Goal: Transaction & Acquisition: Purchase product/service

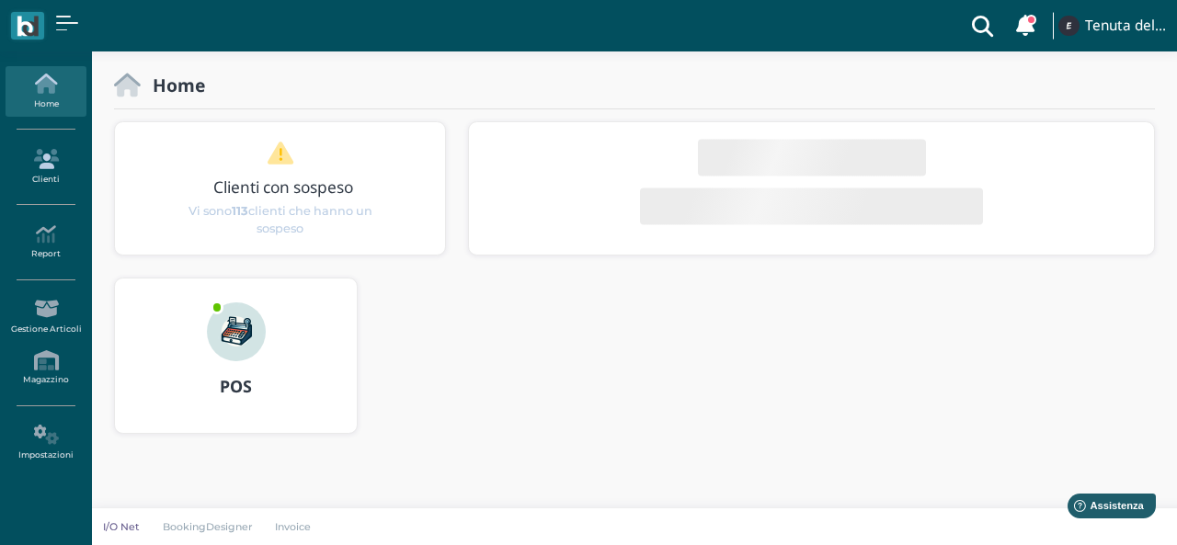
click at [53, 156] on icon at bounding box center [46, 159] width 80 height 20
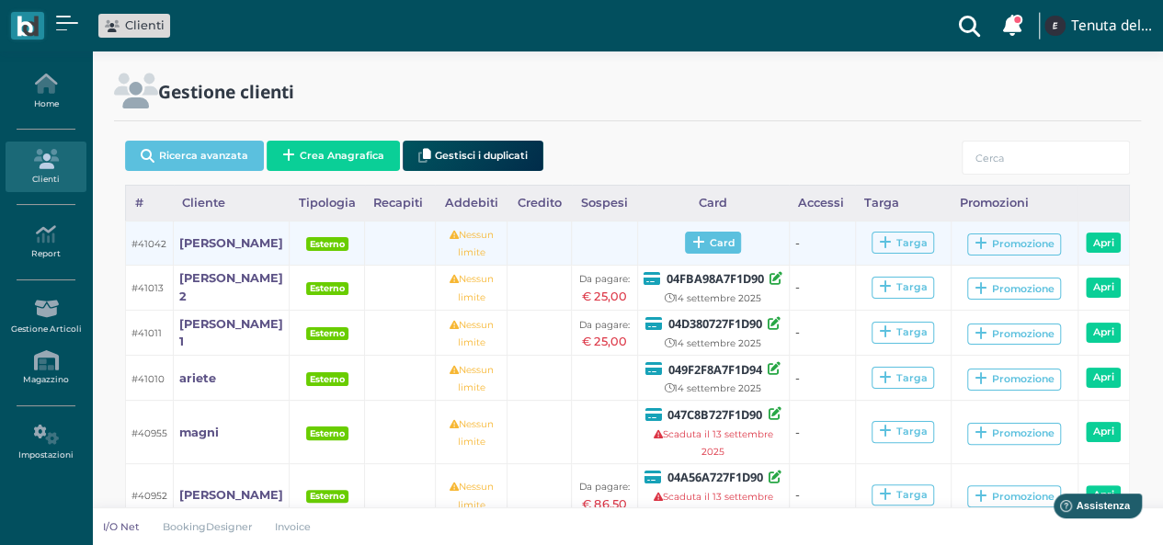
click at [709, 246] on span "Card" at bounding box center [713, 243] width 56 height 22
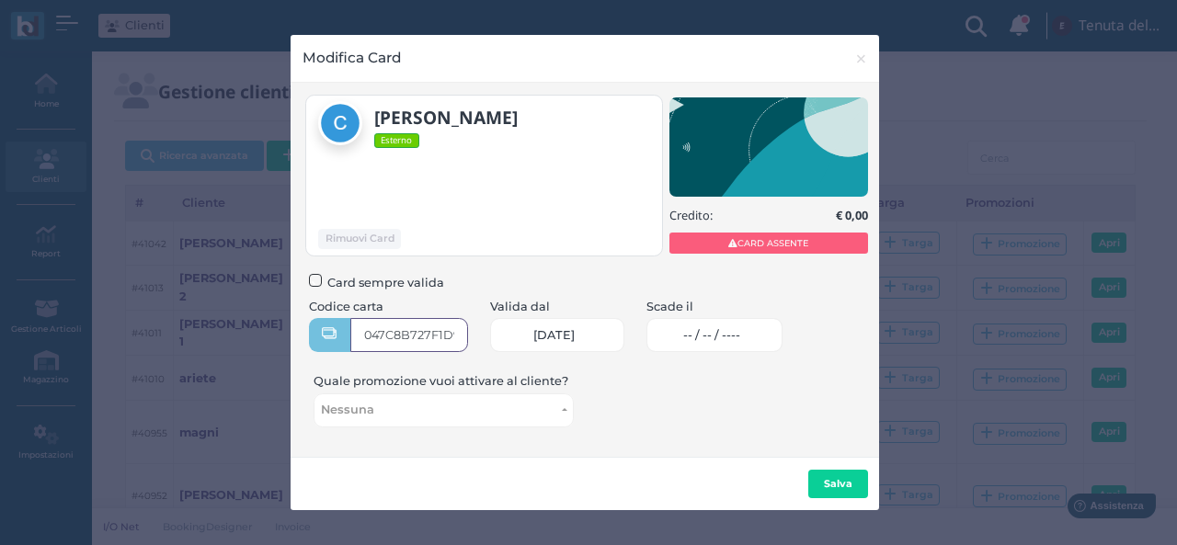
type input "047C8B727F1D90"
click at [774, 322] on link "-- / -- / ----" at bounding box center [714, 335] width 137 height 34
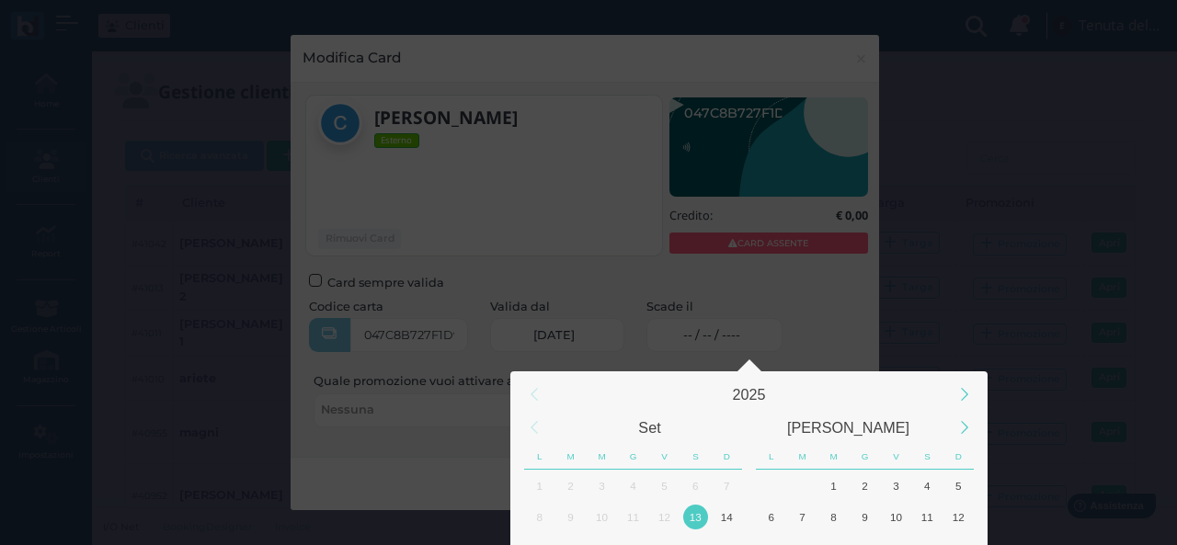
scroll to position [172, 0]
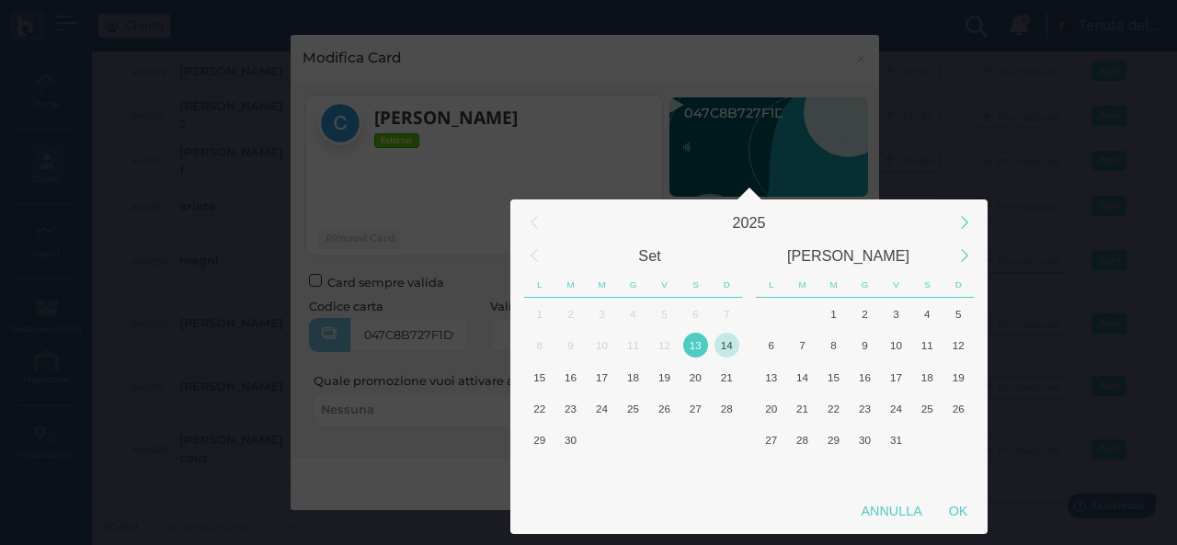
click at [718, 347] on div "14" at bounding box center [727, 345] width 25 height 25
click at [971, 512] on div "OK" at bounding box center [958, 511] width 46 height 33
type input "14/09/2025"
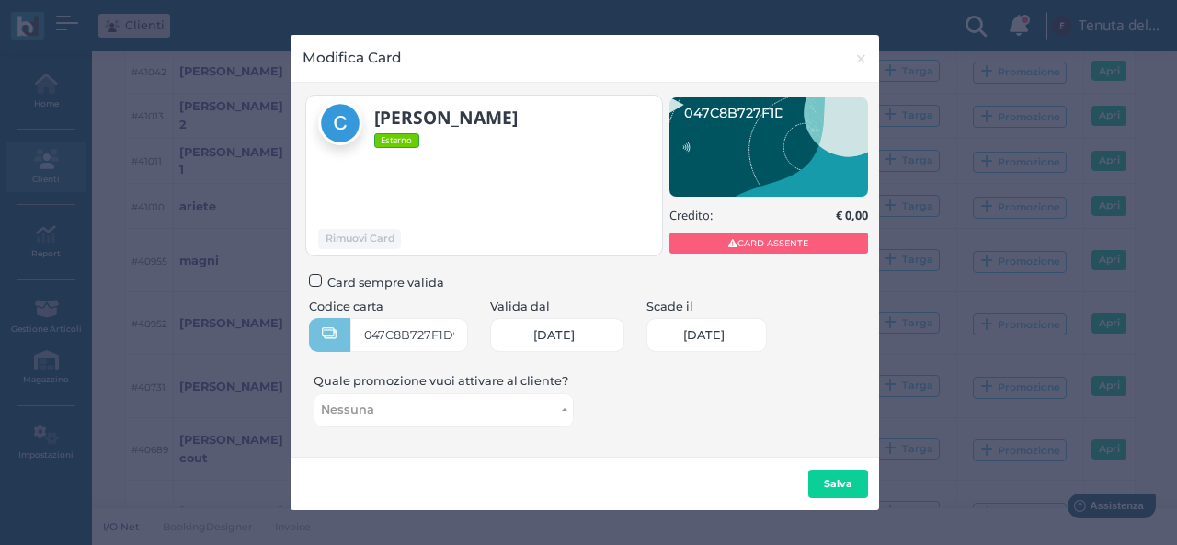
scroll to position [0, 77]
click at [817, 479] on button "Salva" at bounding box center [838, 484] width 60 height 29
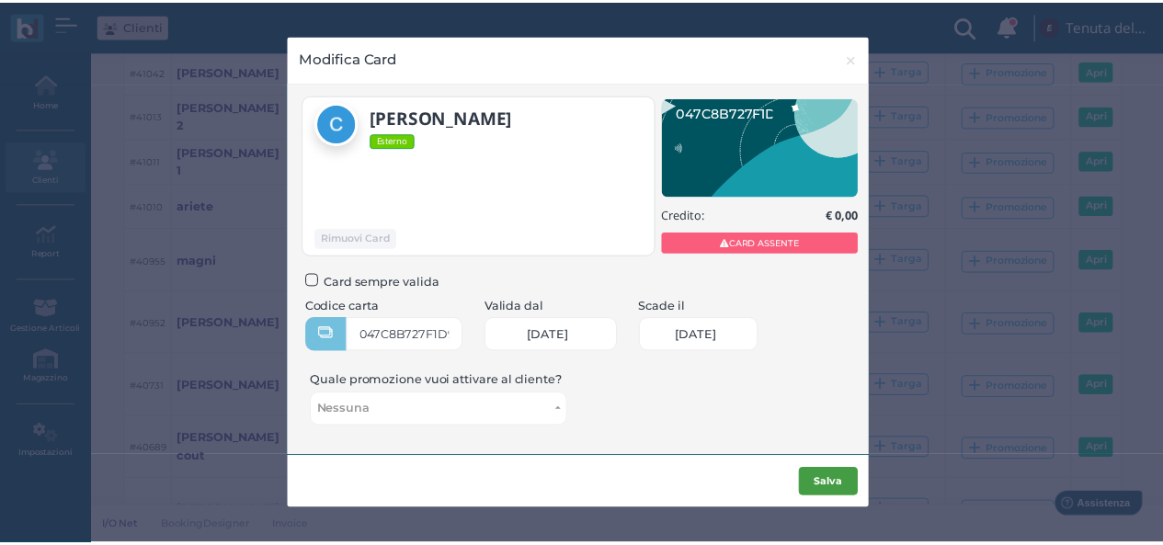
scroll to position [0, 0]
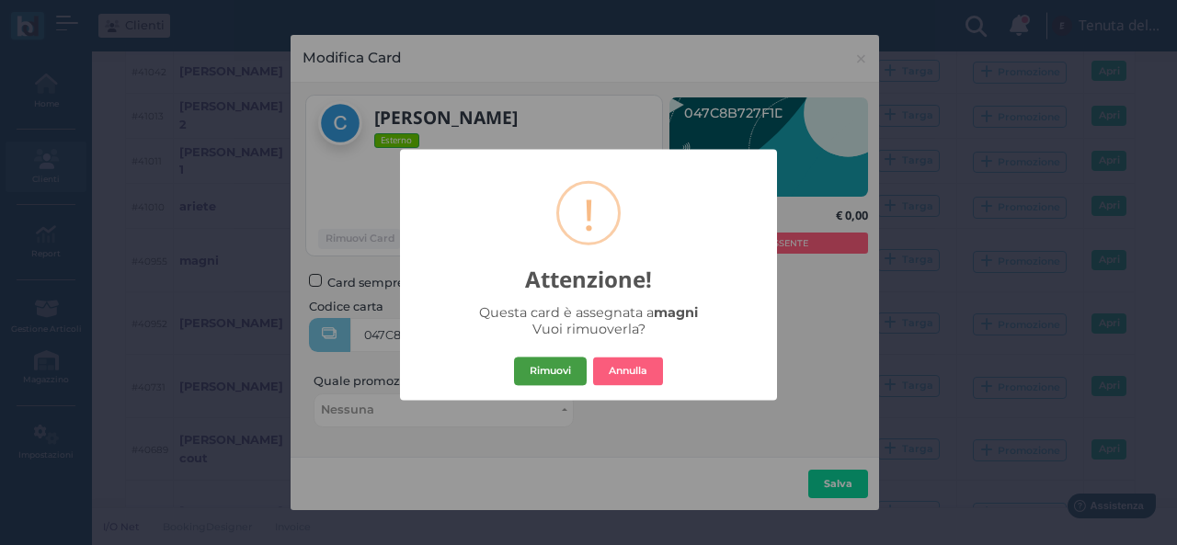
click at [552, 373] on button "Rimuovi" at bounding box center [550, 371] width 73 height 29
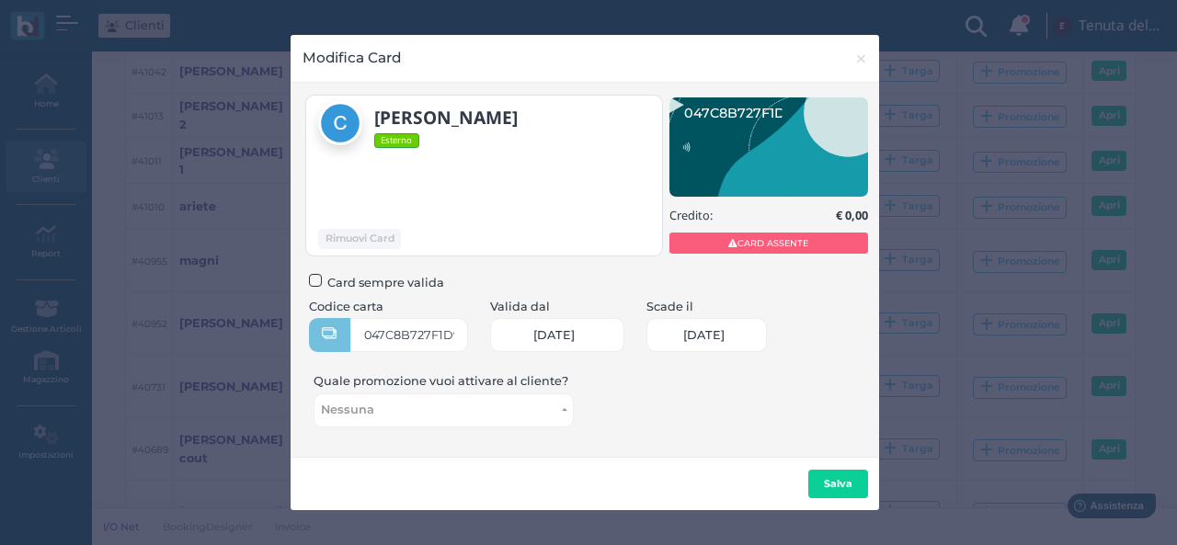
click at [552, 373] on div "× ! Attenzione! Questa card è assegnata a magni Vuoi rimuoverla? Rimuovi No Ann…" at bounding box center [588, 272] width 1177 height 545
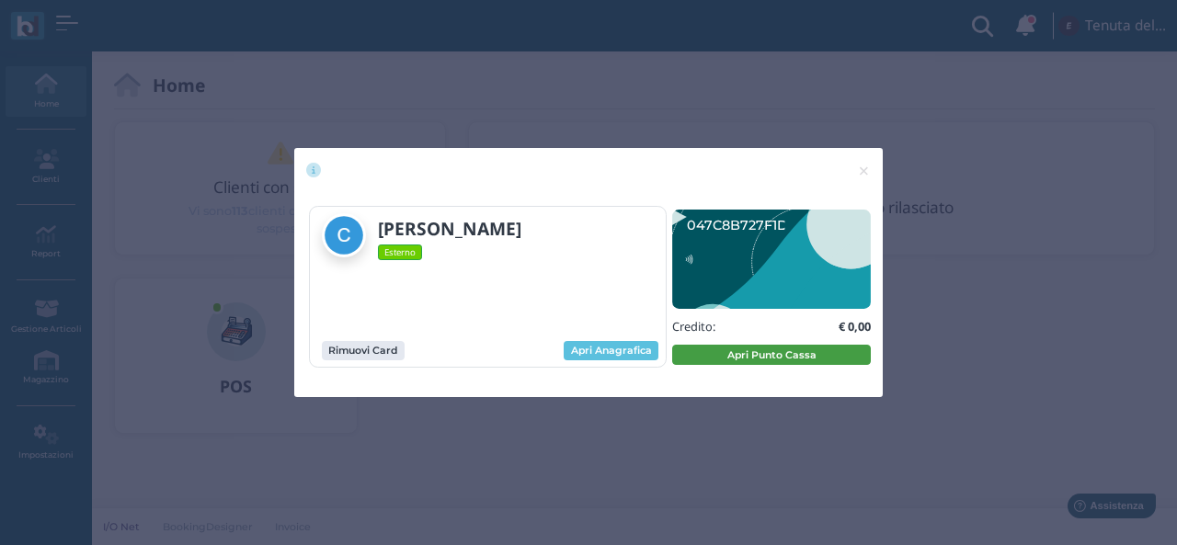
click at [682, 350] on button "Apri Punto Cassa" at bounding box center [771, 355] width 199 height 20
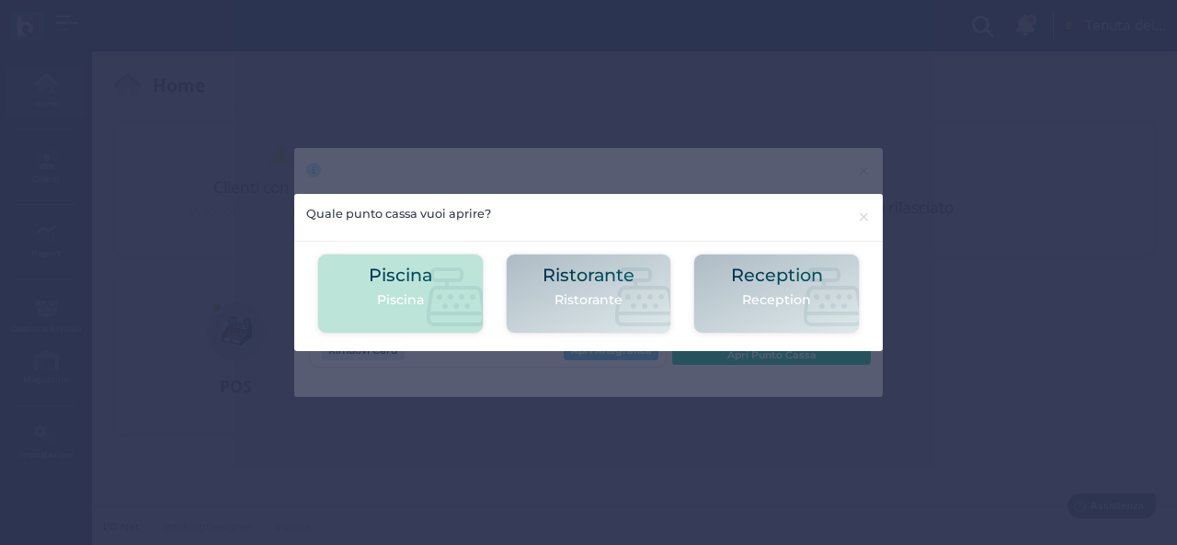
click at [362, 293] on div "Piscina Piscina" at bounding box center [400, 294] width 166 height 80
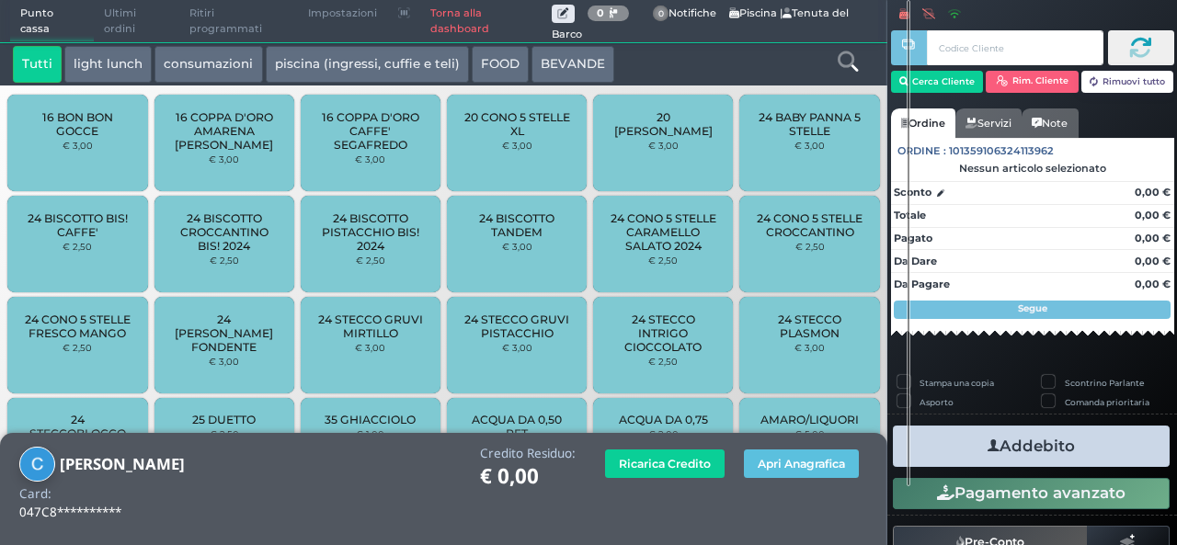
click at [839, 63] on icon at bounding box center [848, 61] width 20 height 20
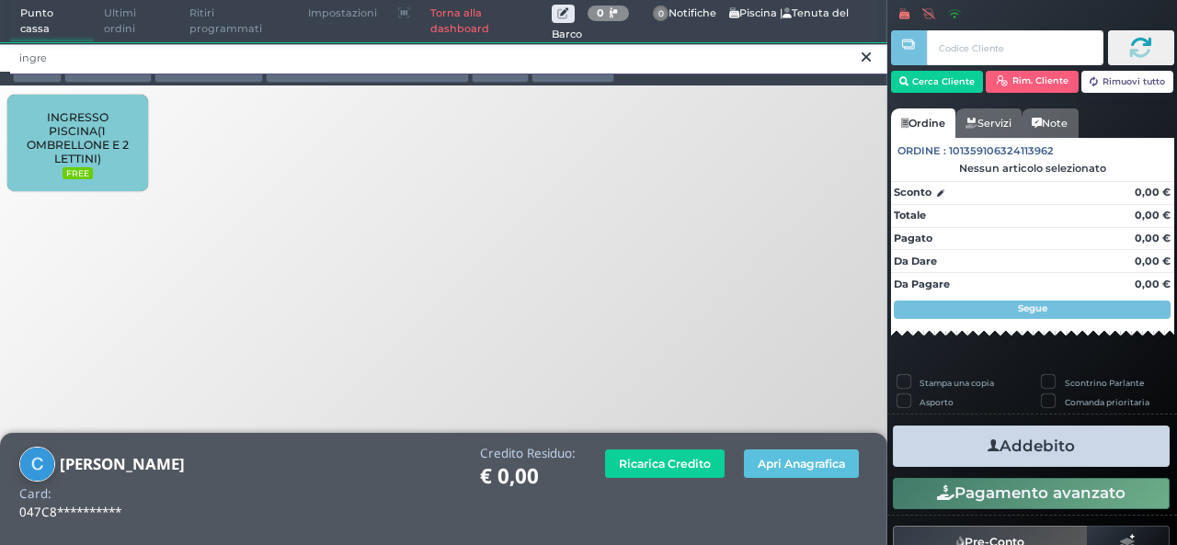
type input "ingre"
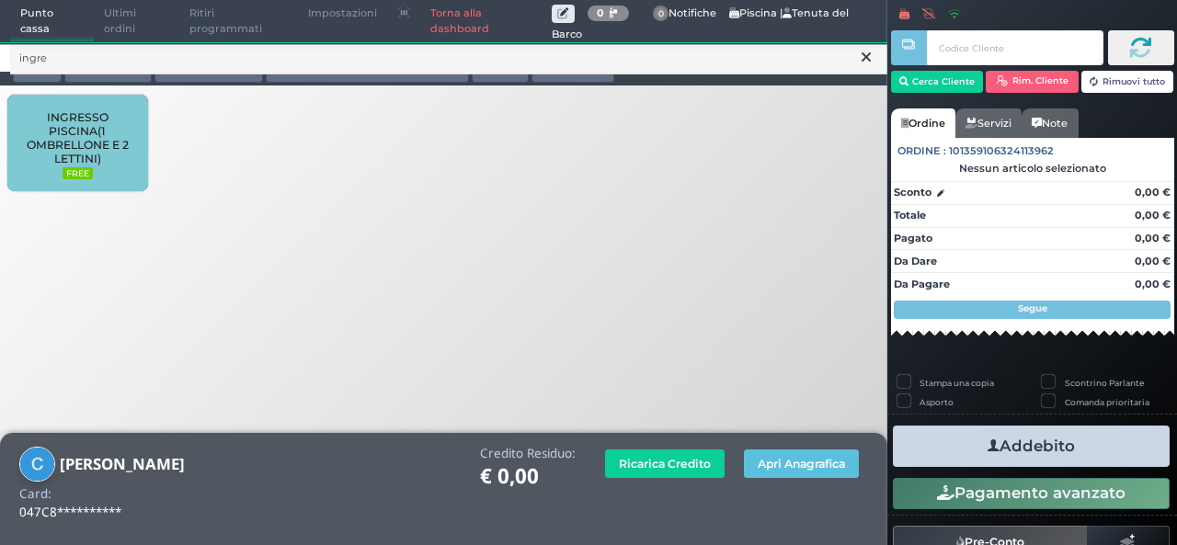
click at [63, 120] on span "INGRESSO PISCINA(1 OMBRELLONE E 2 LETTINI)" at bounding box center [77, 137] width 109 height 55
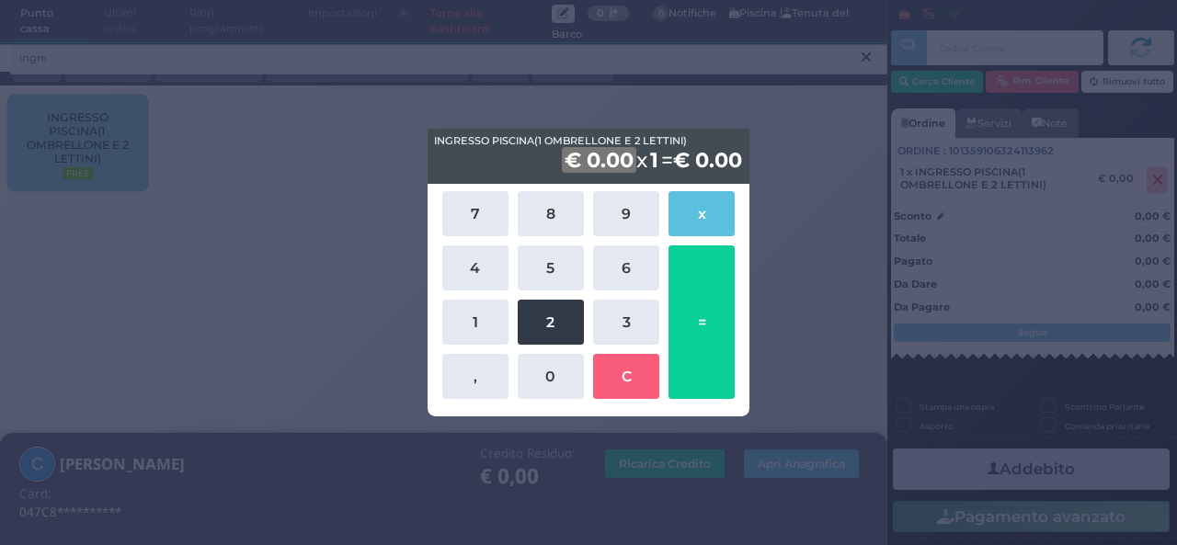
click at [542, 325] on button "2" at bounding box center [551, 322] width 66 height 45
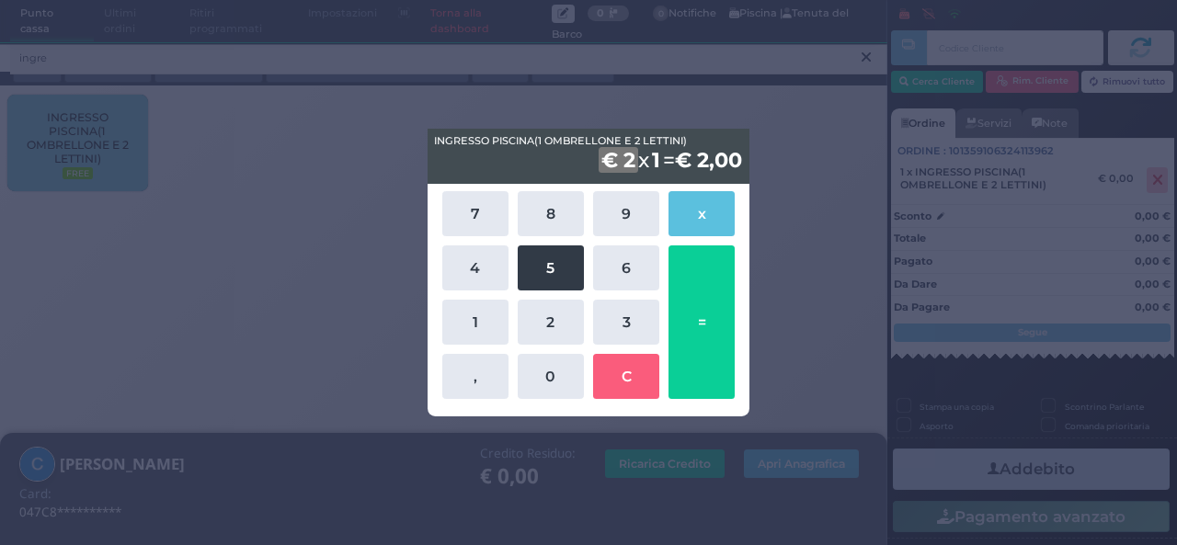
click at [544, 276] on button "5" at bounding box center [551, 268] width 66 height 45
click at [680, 286] on button "=" at bounding box center [702, 323] width 66 height 154
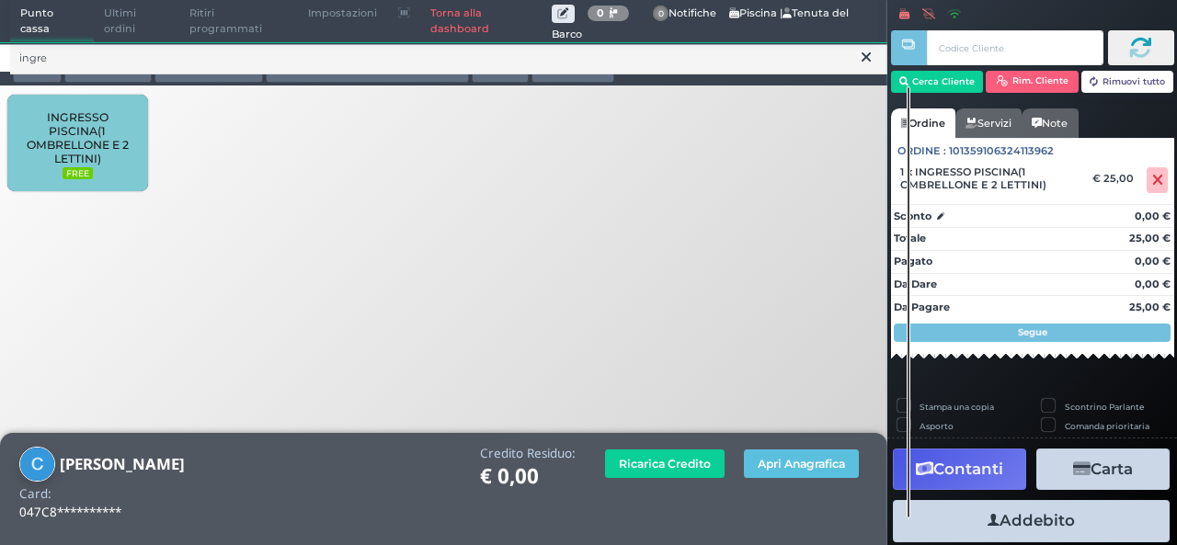
scroll to position [163, 0]
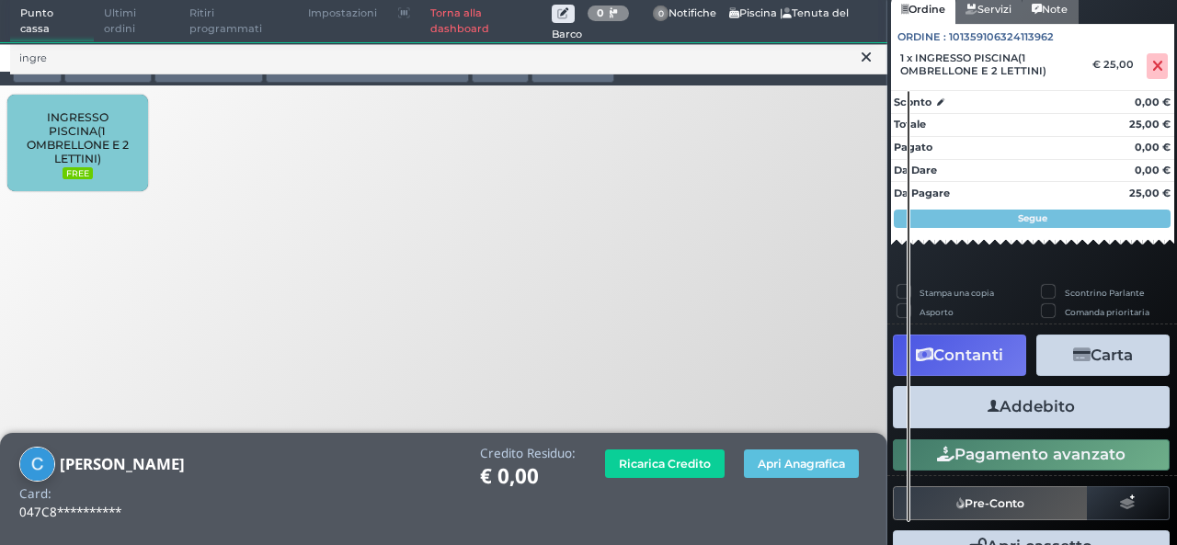
click at [1048, 407] on button "Addebito" at bounding box center [1031, 406] width 277 height 41
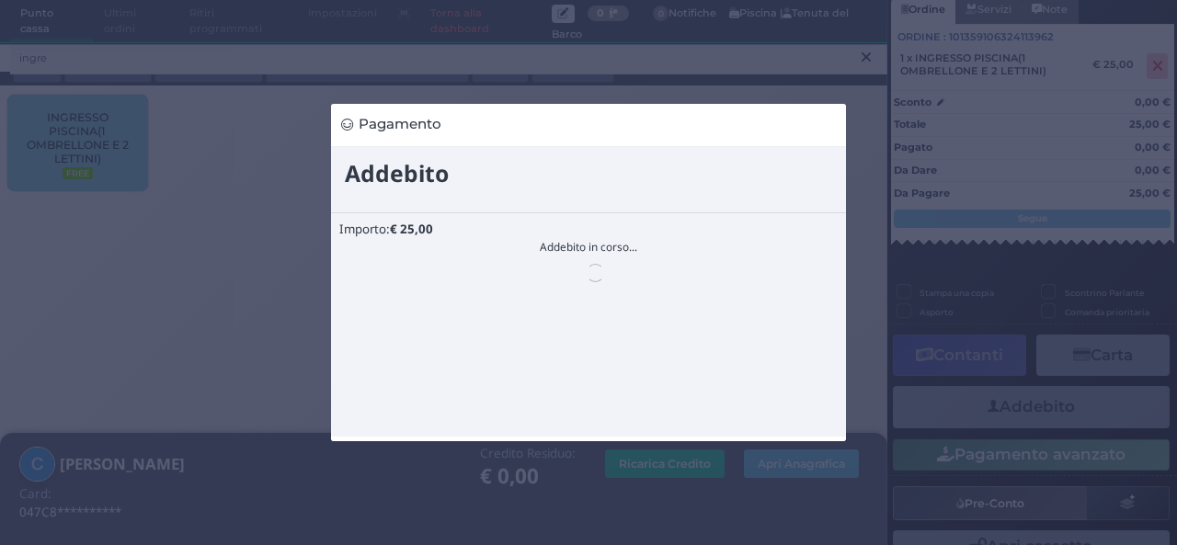
scroll to position [0, 0]
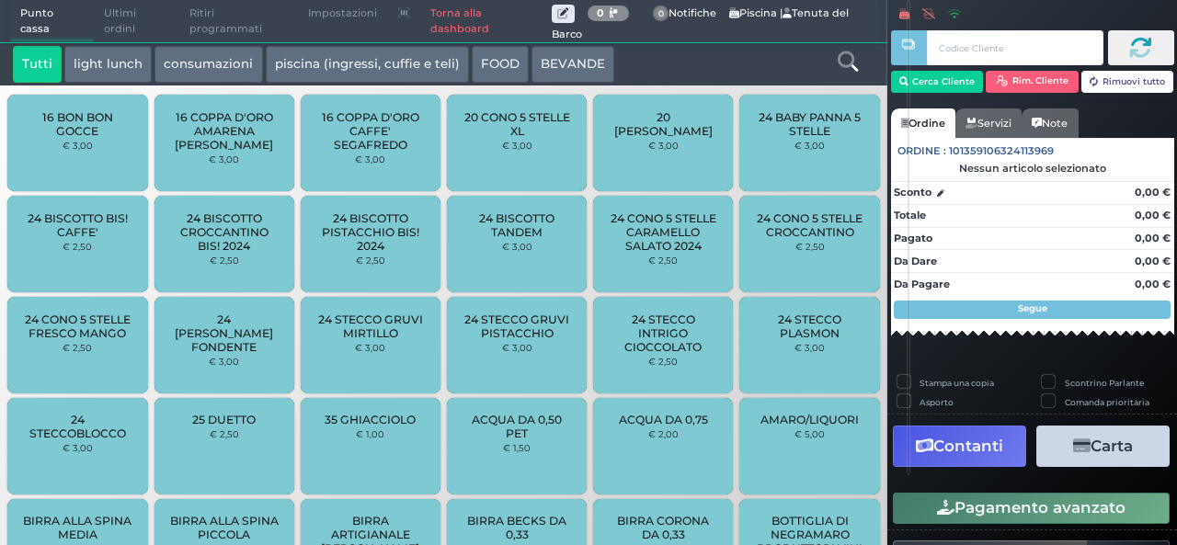
scroll to position [262, 0]
